Goal: Task Accomplishment & Management: Complete application form

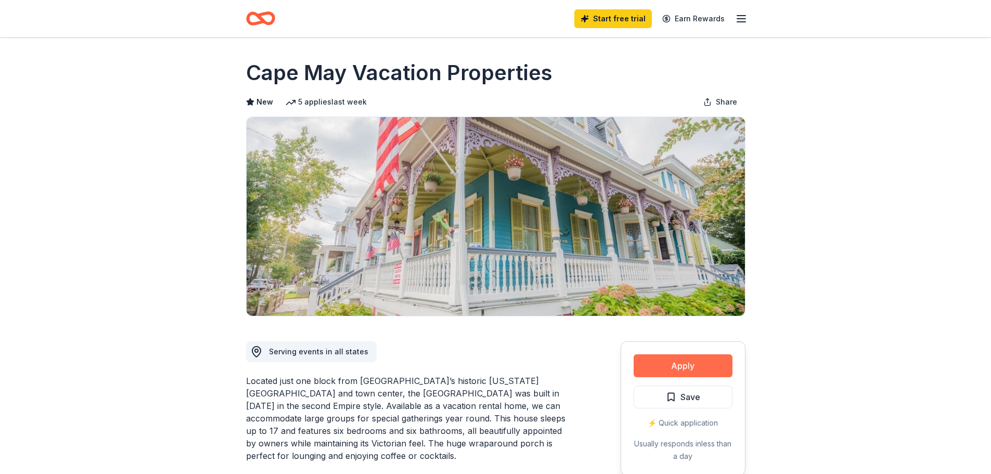
click at [702, 363] on button "Apply" at bounding box center [683, 365] width 99 height 23
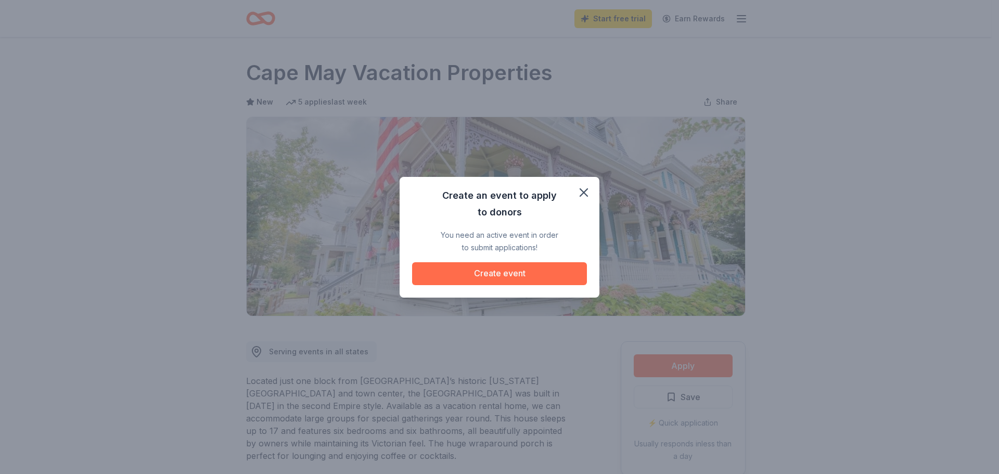
click at [530, 275] on button "Create event" at bounding box center [499, 273] width 175 height 23
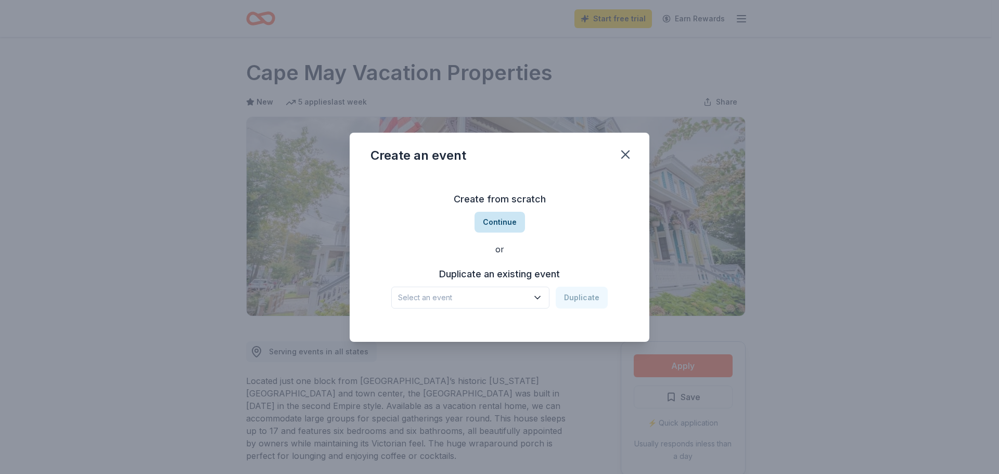
click at [500, 221] on button "Continue" at bounding box center [499, 222] width 50 height 21
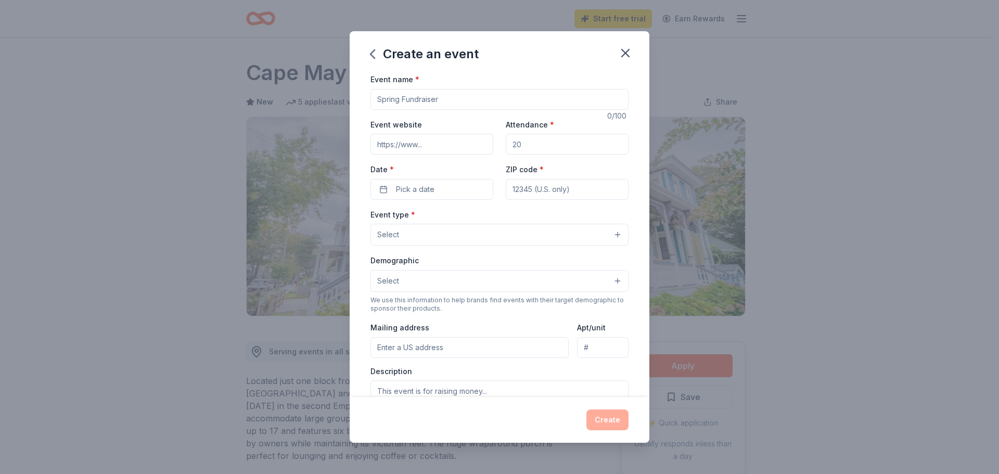
click at [442, 106] on input "Event name *" at bounding box center [499, 99] width 258 height 21
type input "Gala"
click at [542, 142] on input "Attendance *" at bounding box center [567, 144] width 123 height 21
type input "45"
click at [466, 165] on label "Date *" at bounding box center [431, 169] width 123 height 10
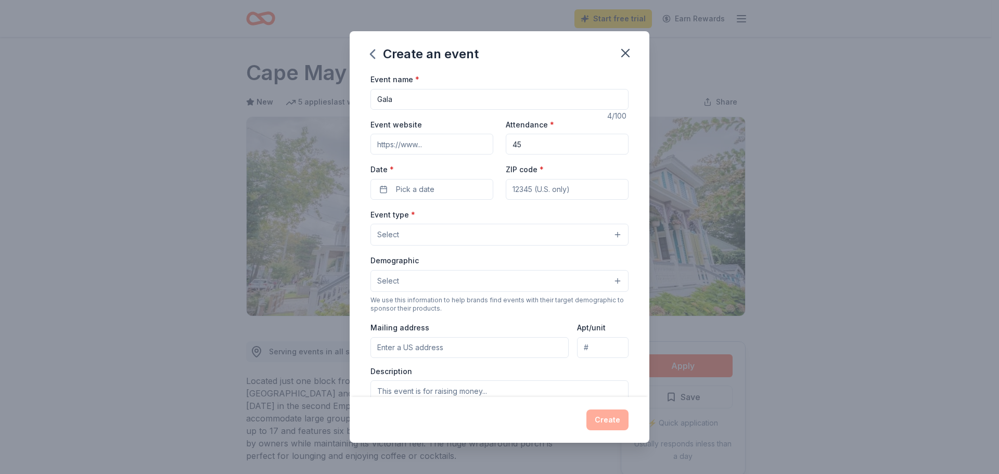
click at [466, 179] on button "Pick a date" at bounding box center [431, 189] width 123 height 21
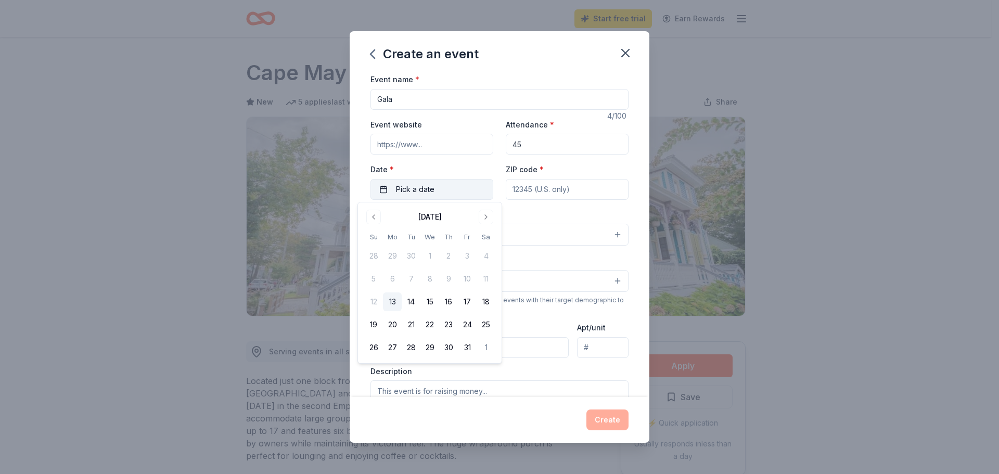
click at [462, 183] on button "Pick a date" at bounding box center [431, 189] width 123 height 21
click at [449, 190] on button "Pick a date" at bounding box center [431, 189] width 123 height 21
click at [483, 218] on button "Go to next month" at bounding box center [486, 217] width 15 height 15
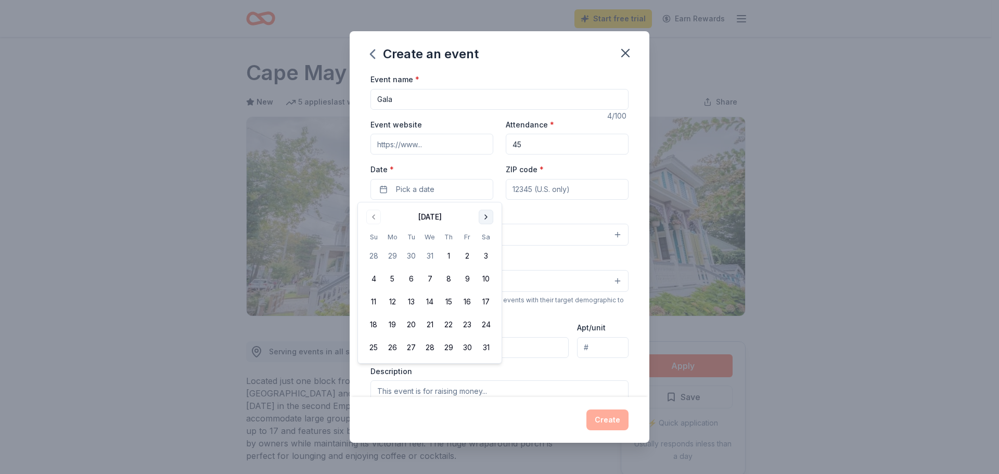
click at [486, 218] on button "Go to next month" at bounding box center [486, 217] width 15 height 15
click at [484, 297] on button "18" at bounding box center [486, 301] width 19 height 19
click at [525, 203] on div "Event name * Gala 4 /100 Event website Attendance * 45 Date * 04/18/2026 ZIP co…" at bounding box center [499, 313] width 258 height 481
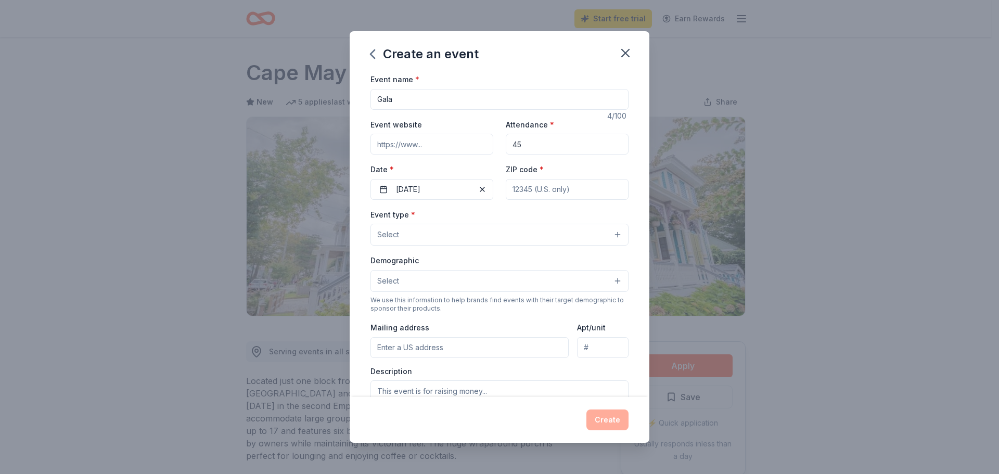
click at [527, 182] on input "ZIP code *" at bounding box center [567, 189] width 123 height 21
type input "67114"
click at [630, 159] on div "Event name * Gala 4 /100 Event website Attendance * 45 Date * 04/18/2026 ZIP co…" at bounding box center [500, 235] width 300 height 324
click at [497, 242] on button "Select" at bounding box center [499, 235] width 258 height 22
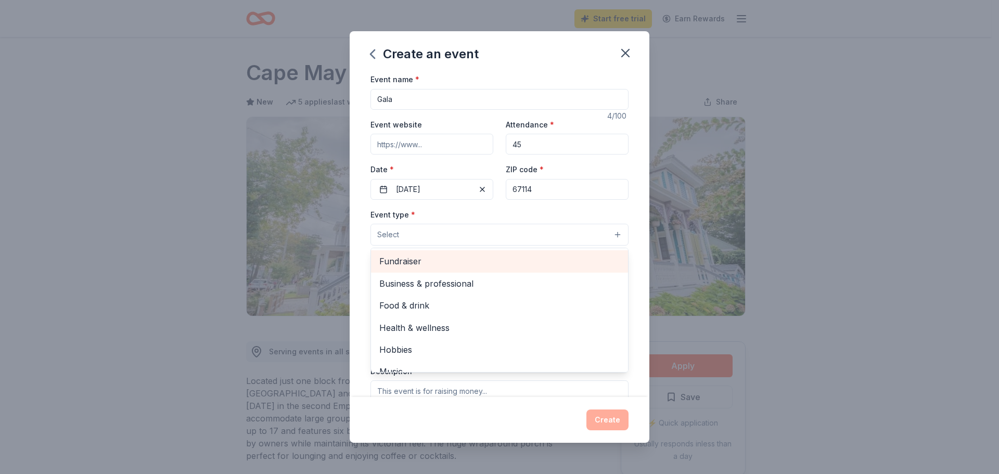
click at [445, 264] on span "Fundraiser" at bounding box center [499, 261] width 240 height 14
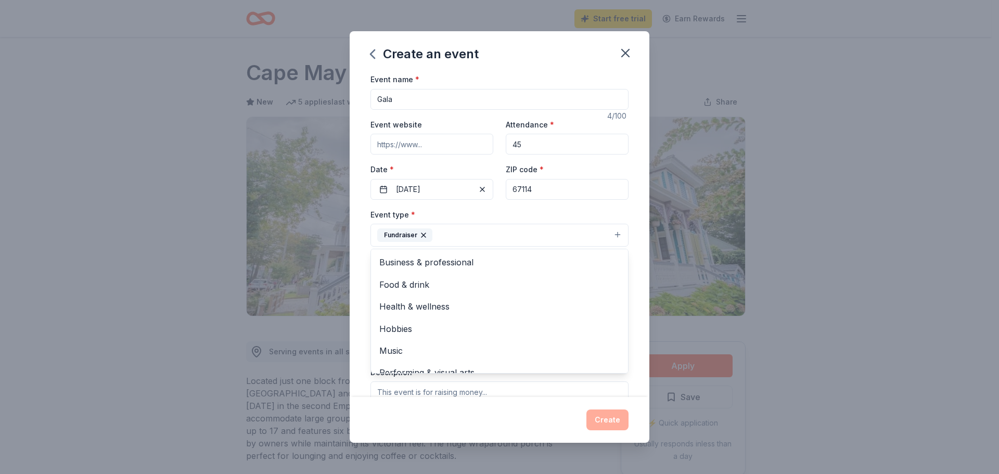
click at [526, 208] on div "Event type * Fundraiser Business & professional Food & drink Health & wellness …" at bounding box center [499, 227] width 258 height 39
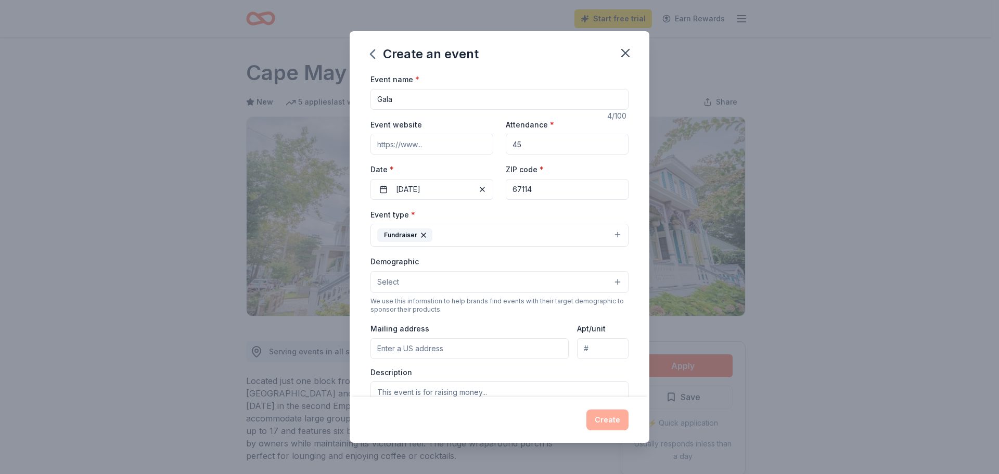
click at [508, 281] on button "Select" at bounding box center [499, 282] width 258 height 22
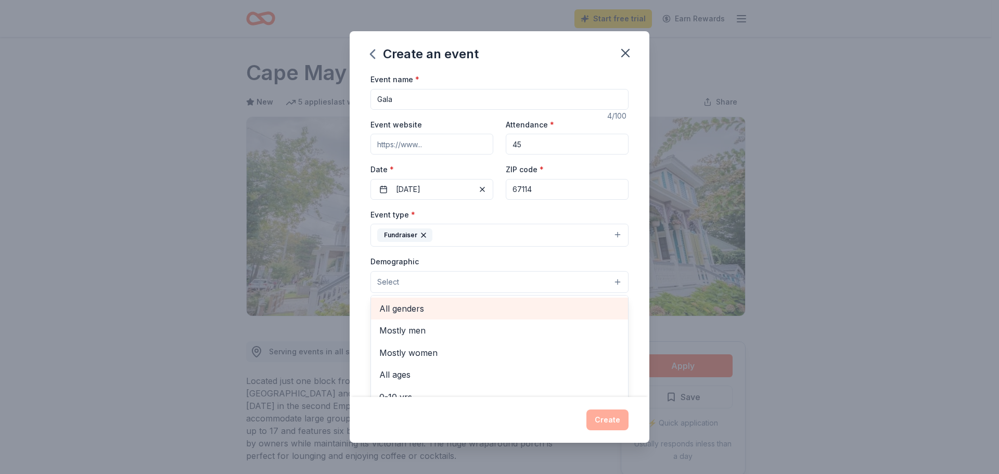
click at [448, 311] on span "All genders" at bounding box center [499, 309] width 240 height 14
click at [358, 293] on div "Event name * Gala 4 /100 Event website Attendance * 45 Date * 04/18/2026 ZIP co…" at bounding box center [500, 235] width 300 height 324
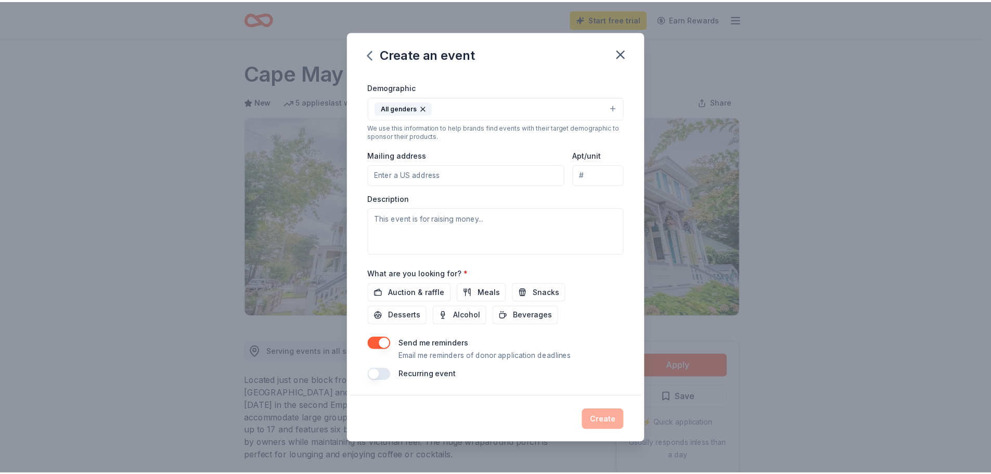
scroll to position [175, 0]
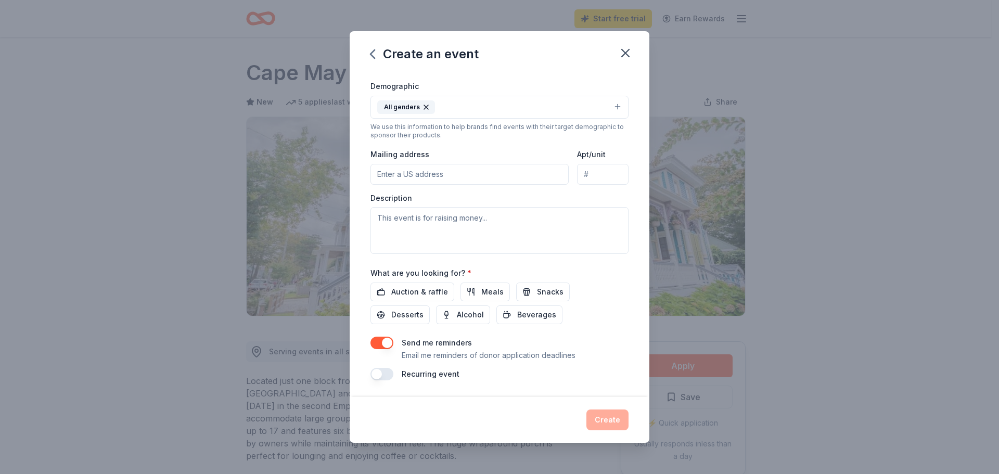
click at [385, 342] on button "button" at bounding box center [381, 343] width 23 height 12
drag, startPoint x: 409, startPoint y: 293, endPoint x: 409, endPoint y: 301, distance: 7.8
click at [407, 295] on span "Auction & raffle" at bounding box center [419, 292] width 57 height 12
click at [601, 420] on button "Create" at bounding box center [607, 419] width 42 height 21
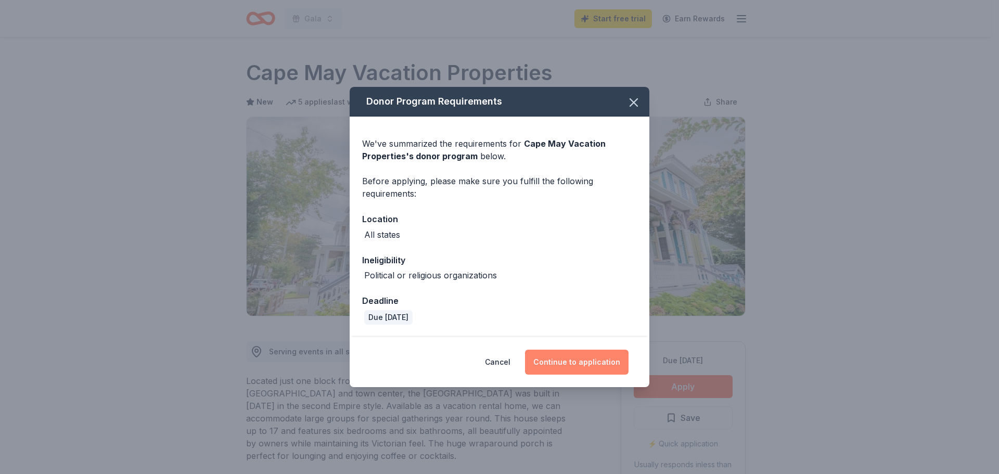
click at [612, 362] on button "Continue to application" at bounding box center [577, 362] width 104 height 25
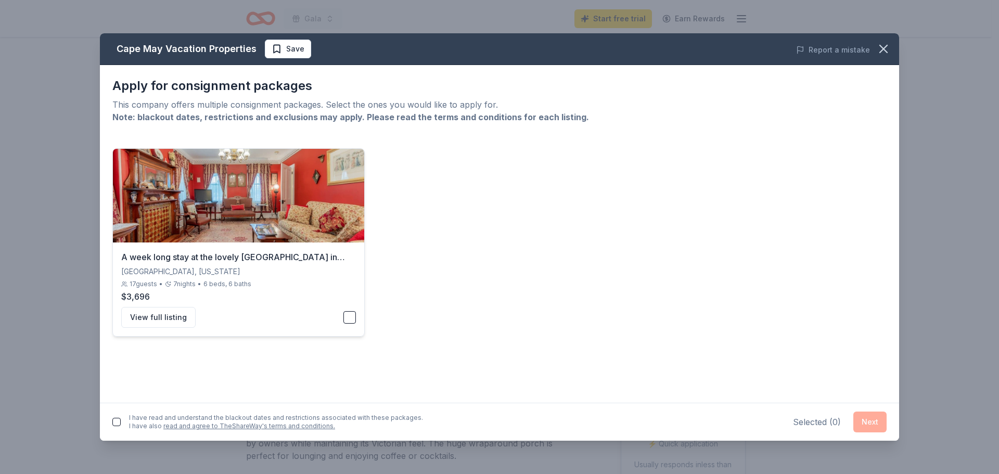
click at [295, 257] on div "A week long stay at the lovely Lorelei House in Cape May, New Jersey" at bounding box center [238, 257] width 235 height 12
click at [156, 315] on button "View full listing" at bounding box center [158, 317] width 74 height 21
click at [882, 50] on icon "button" at bounding box center [883, 48] width 7 height 7
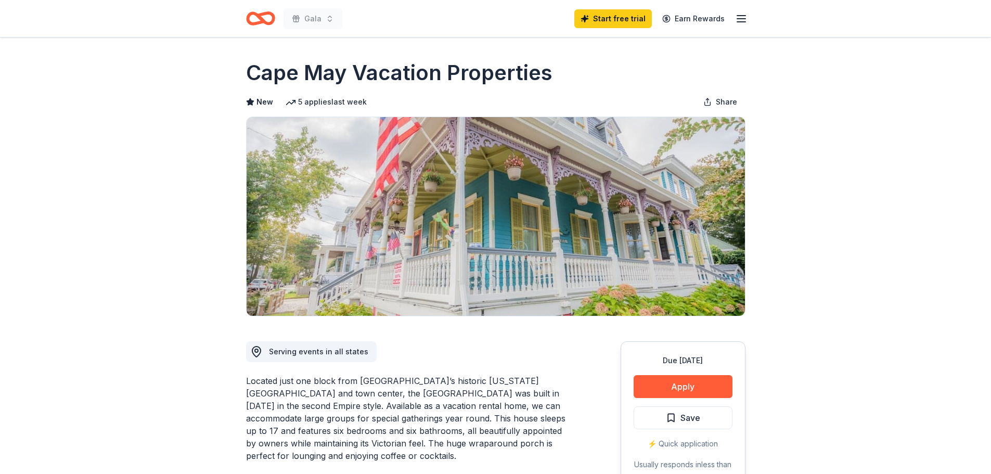
click at [247, 4] on div "Gala Start free trial Earn Rewards" at bounding box center [495, 18] width 533 height 37
click at [255, 17] on icon "Home" at bounding box center [260, 18] width 29 height 24
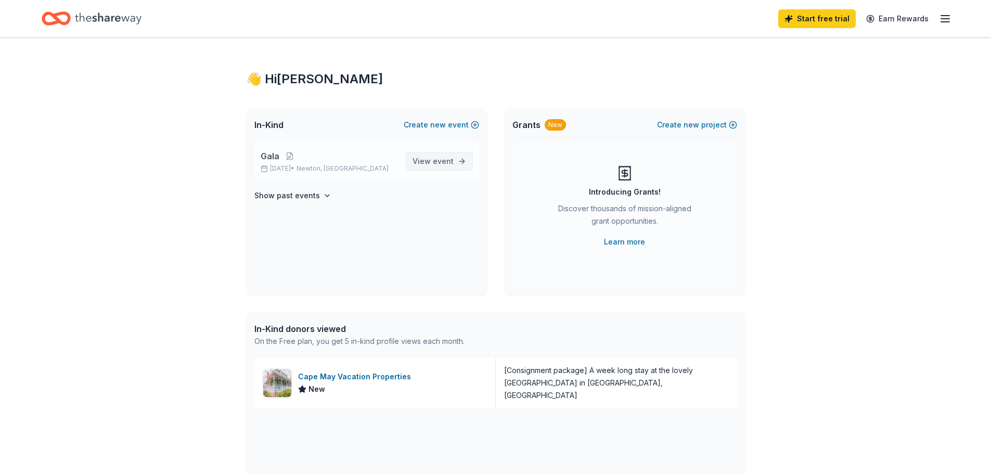
click at [450, 165] on span "event" at bounding box center [443, 161] width 21 height 9
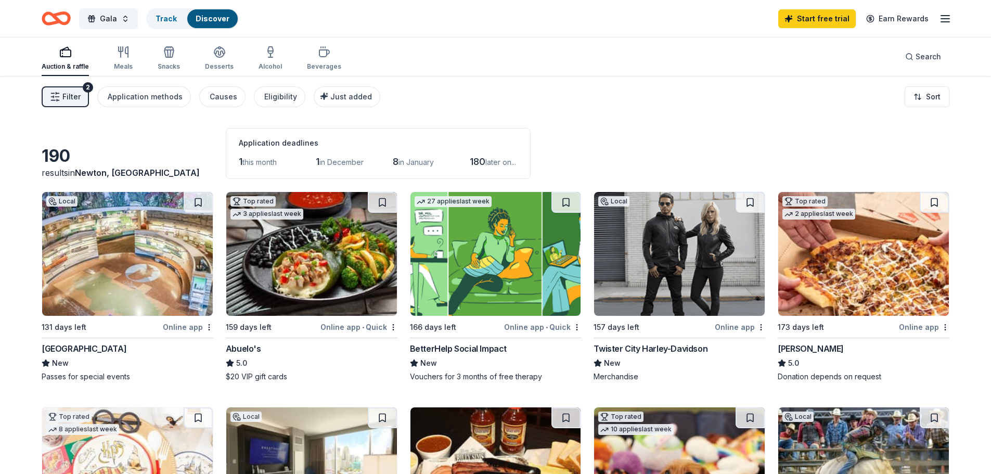
click at [145, 307] on img at bounding box center [127, 254] width 171 height 124
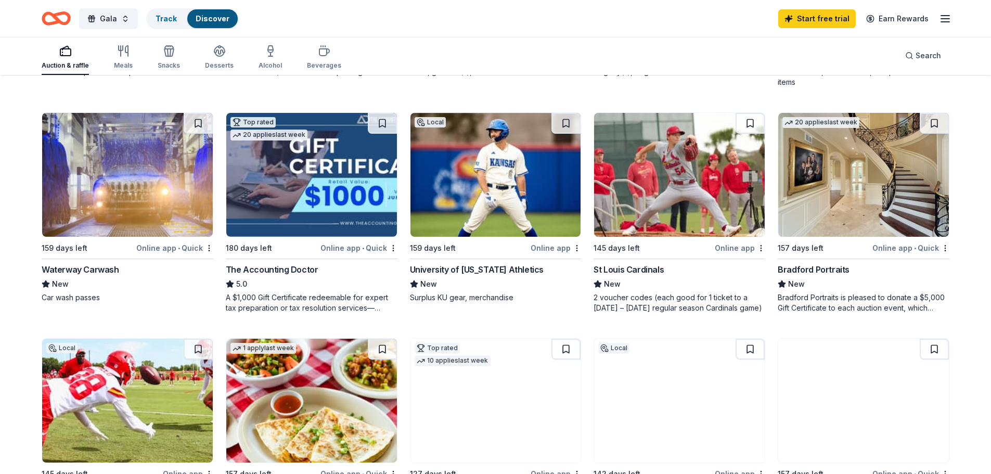
scroll to position [572, 0]
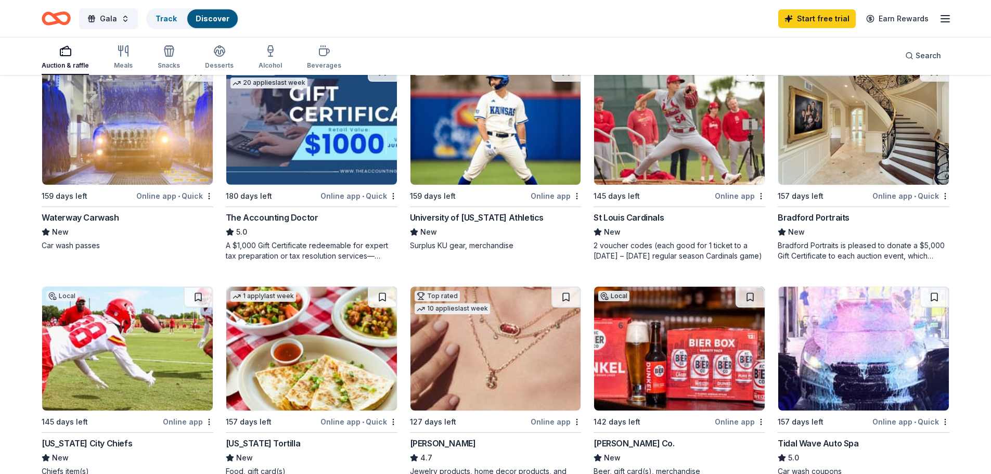
click at [492, 213] on div "University of [US_STATE] Athletics" at bounding box center [477, 217] width 134 height 12
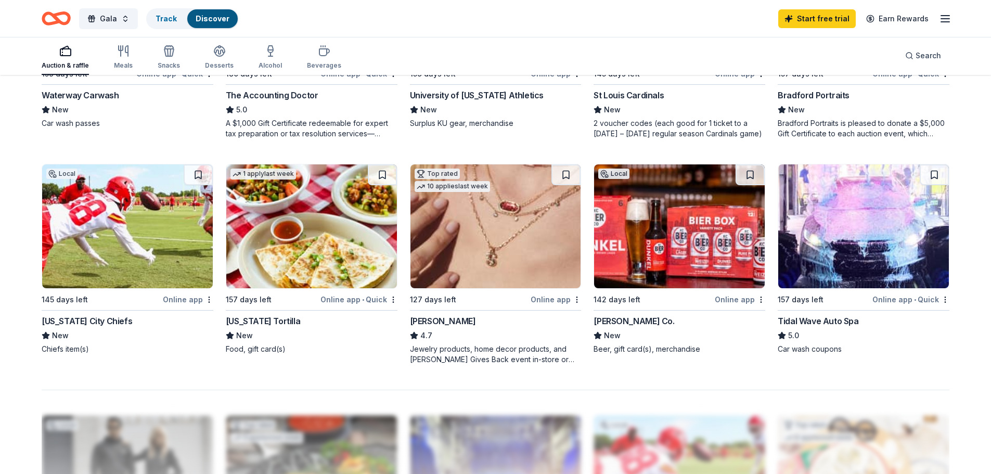
scroll to position [676, 0]
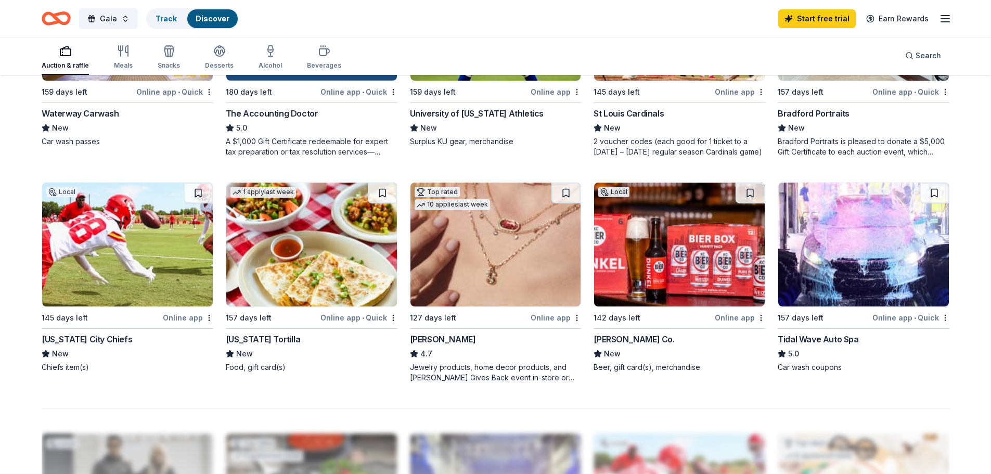
click at [89, 326] on div "Local 145 days left Online app Kansas City Chiefs New Chiefs item(s)" at bounding box center [128, 277] width 172 height 190
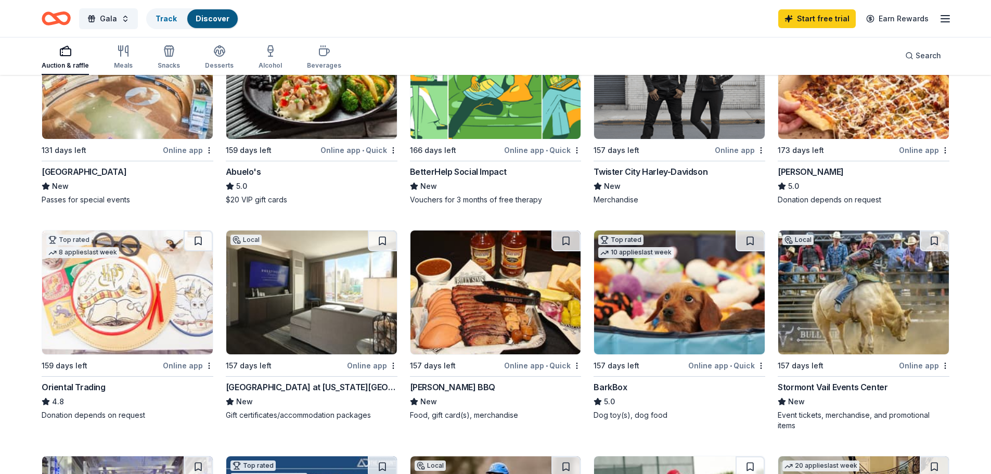
scroll to position [208, 0]
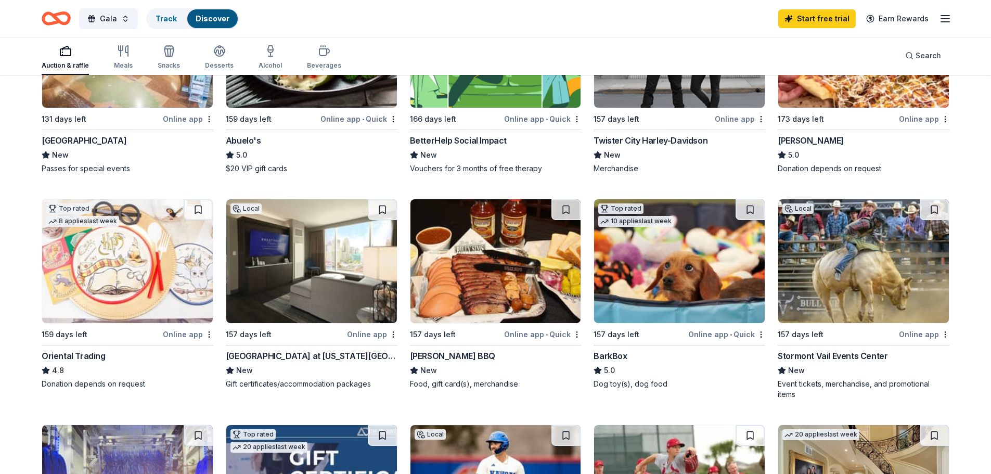
click at [501, 335] on div "157 days left" at bounding box center [456, 334] width 93 height 13
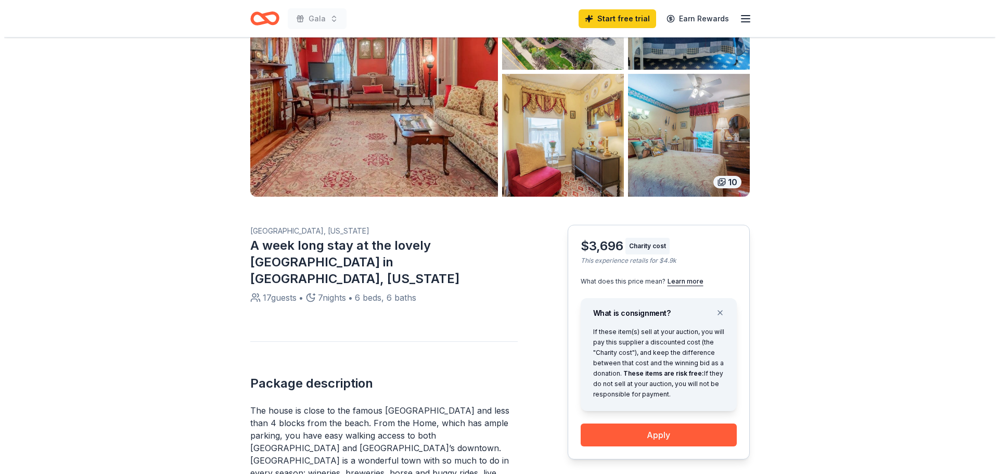
scroll to position [156, 0]
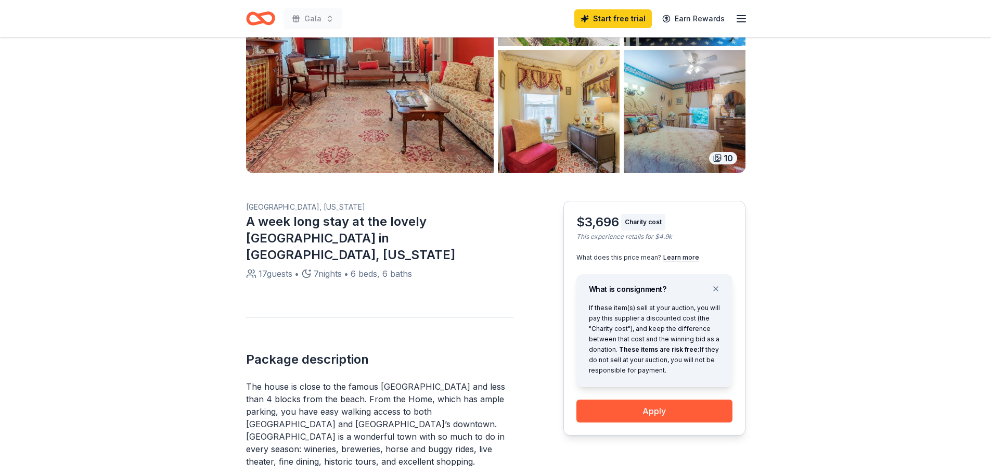
click at [727, 159] on div "10" at bounding box center [723, 158] width 28 height 12
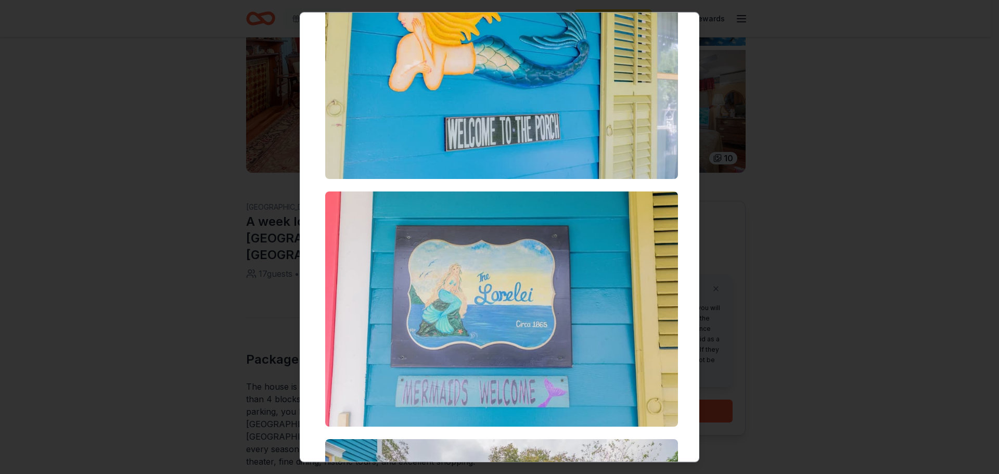
scroll to position [1613, 0]
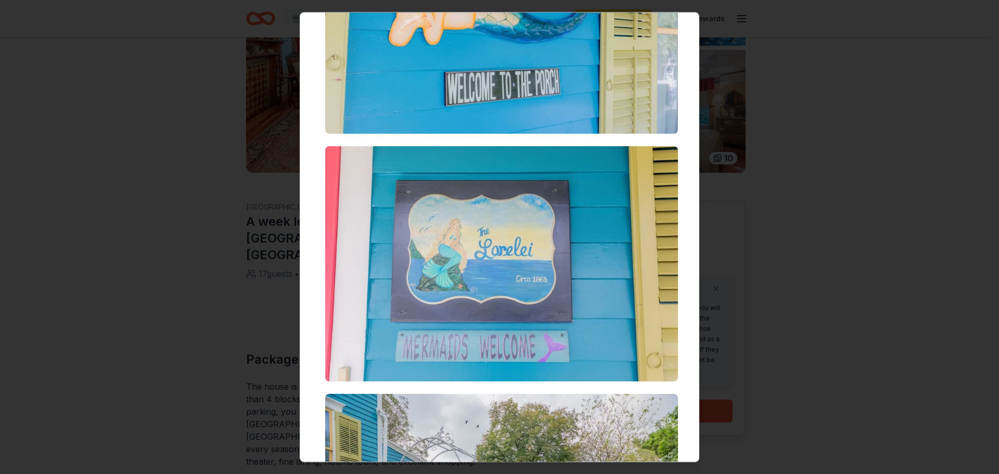
click at [767, 175] on div at bounding box center [499, 237] width 999 height 474
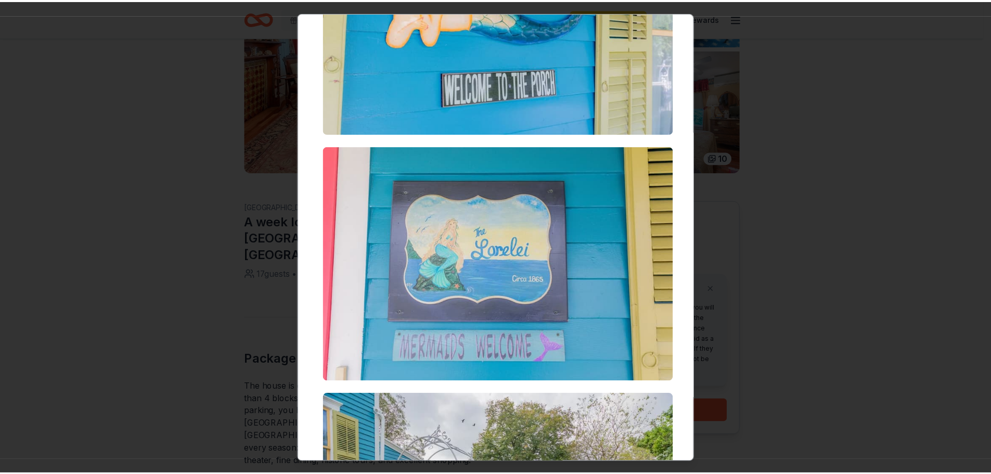
scroll to position [79, 0]
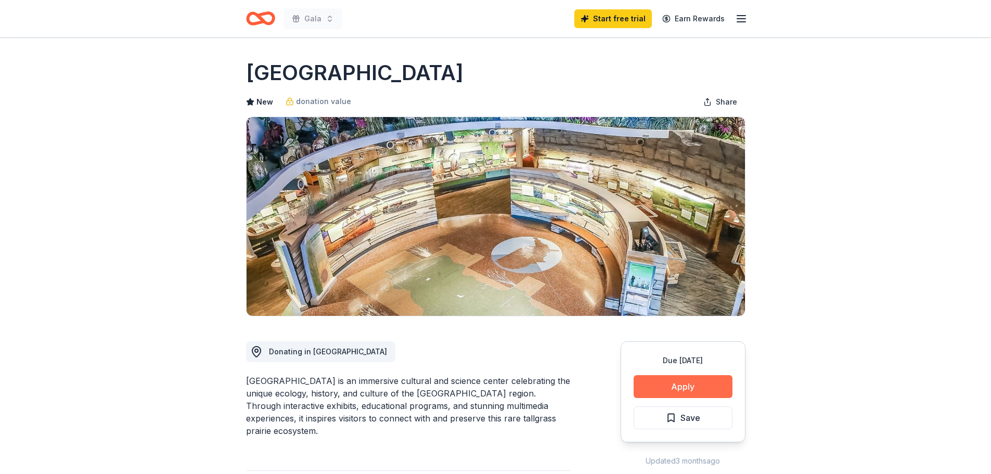
click at [698, 384] on button "Apply" at bounding box center [683, 386] width 99 height 23
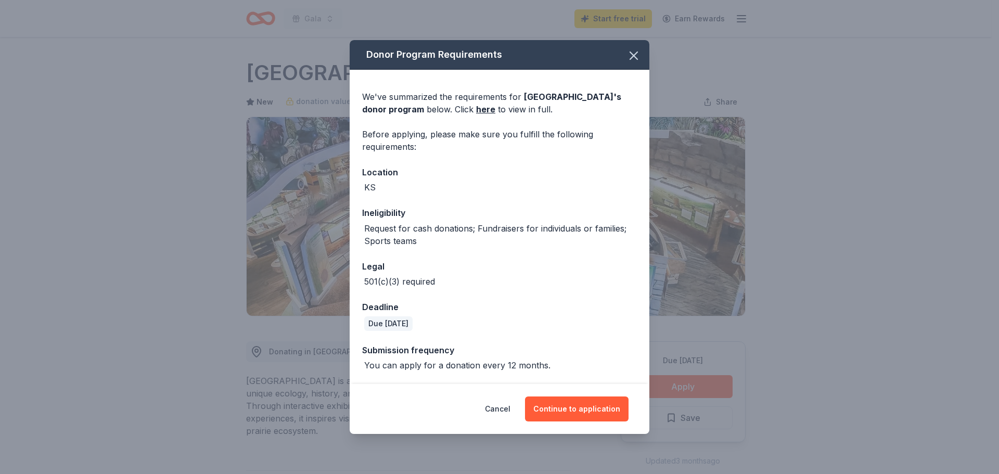
click at [585, 423] on div "Cancel Continue to application" at bounding box center [500, 409] width 300 height 50
click at [586, 408] on button "Continue to application" at bounding box center [577, 408] width 104 height 25
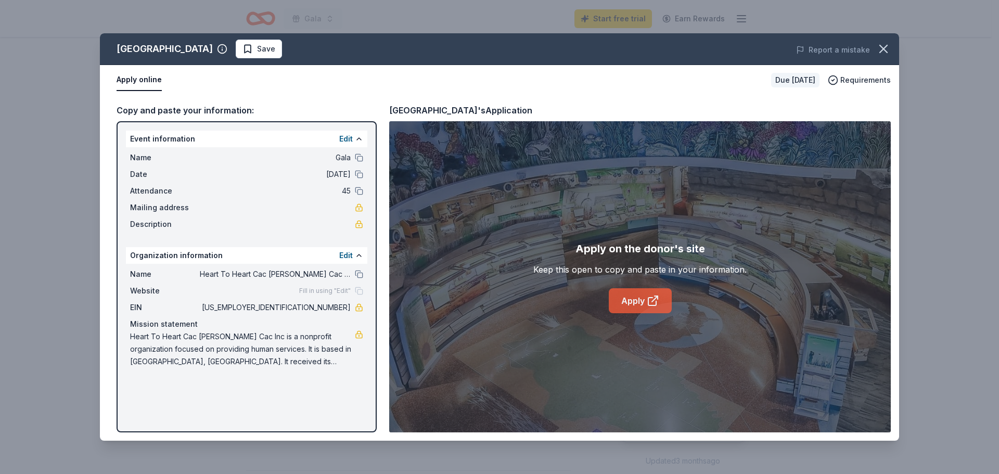
click at [646, 295] on link "Apply" at bounding box center [640, 300] width 63 height 25
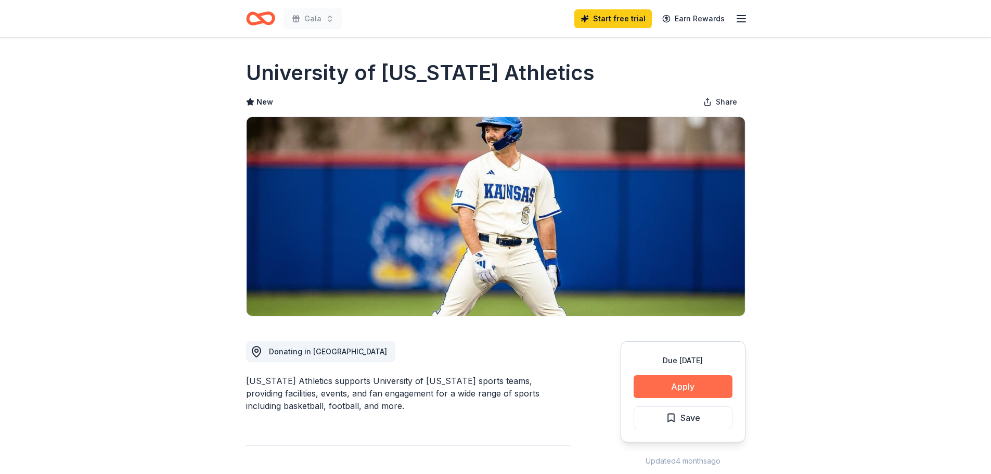
click at [710, 384] on button "Apply" at bounding box center [683, 386] width 99 height 23
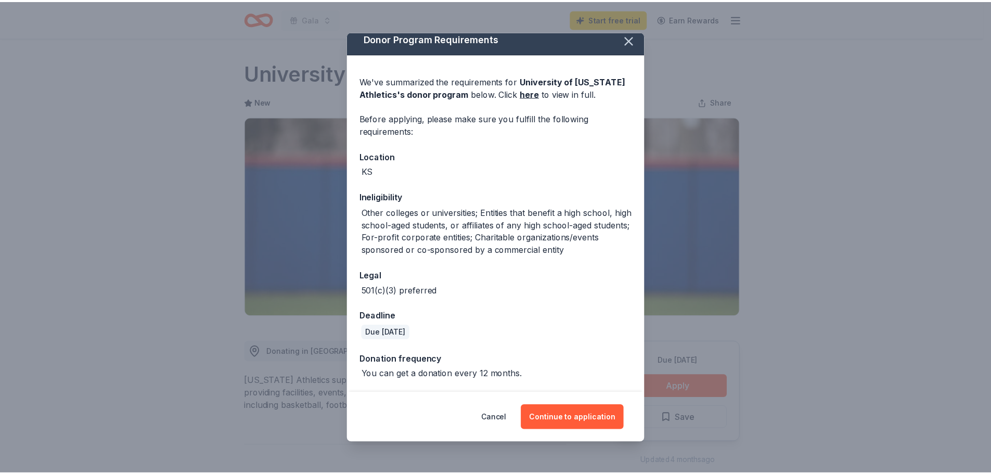
scroll to position [20, 0]
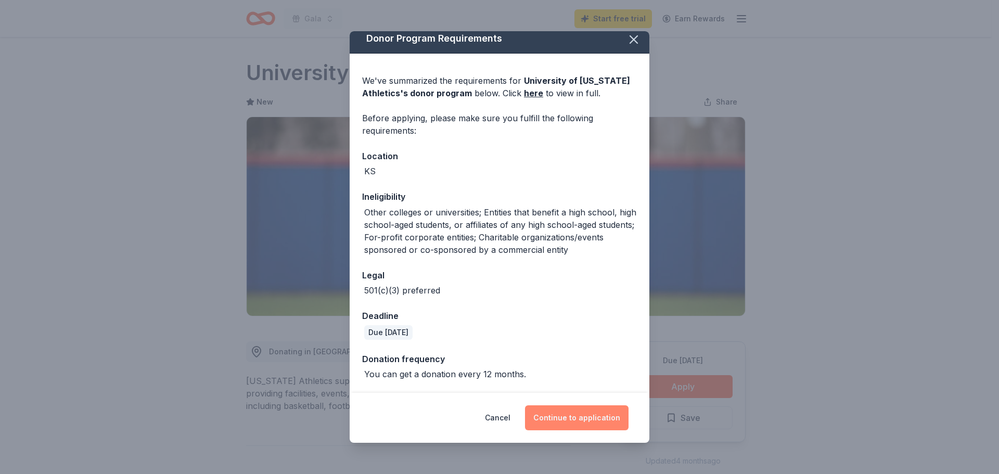
click at [583, 418] on button "Continue to application" at bounding box center [577, 417] width 104 height 25
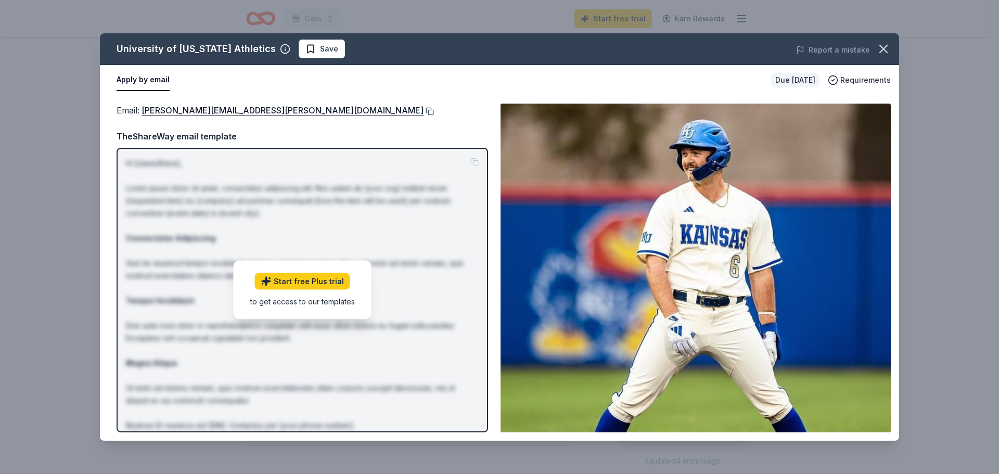
click at [423, 114] on button at bounding box center [428, 111] width 10 height 8
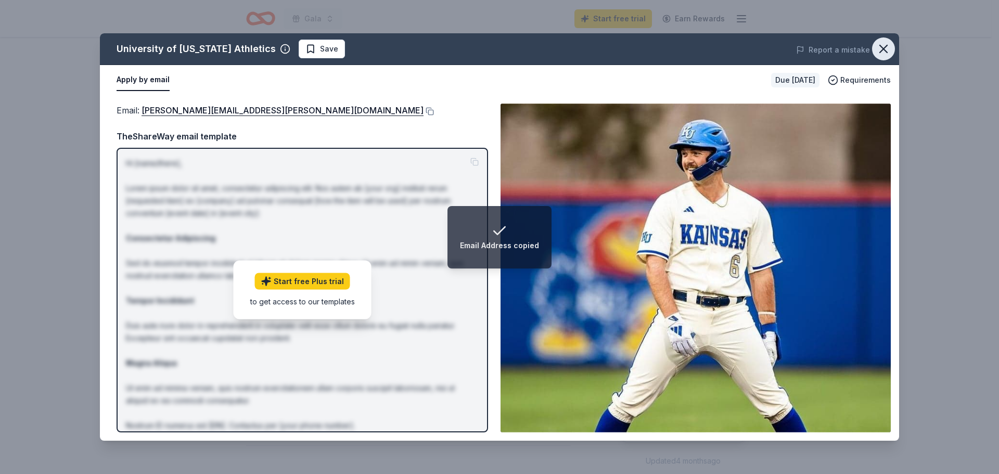
click at [886, 41] on button "button" at bounding box center [883, 48] width 23 height 23
